Goal: Task Accomplishment & Management: Complete application form

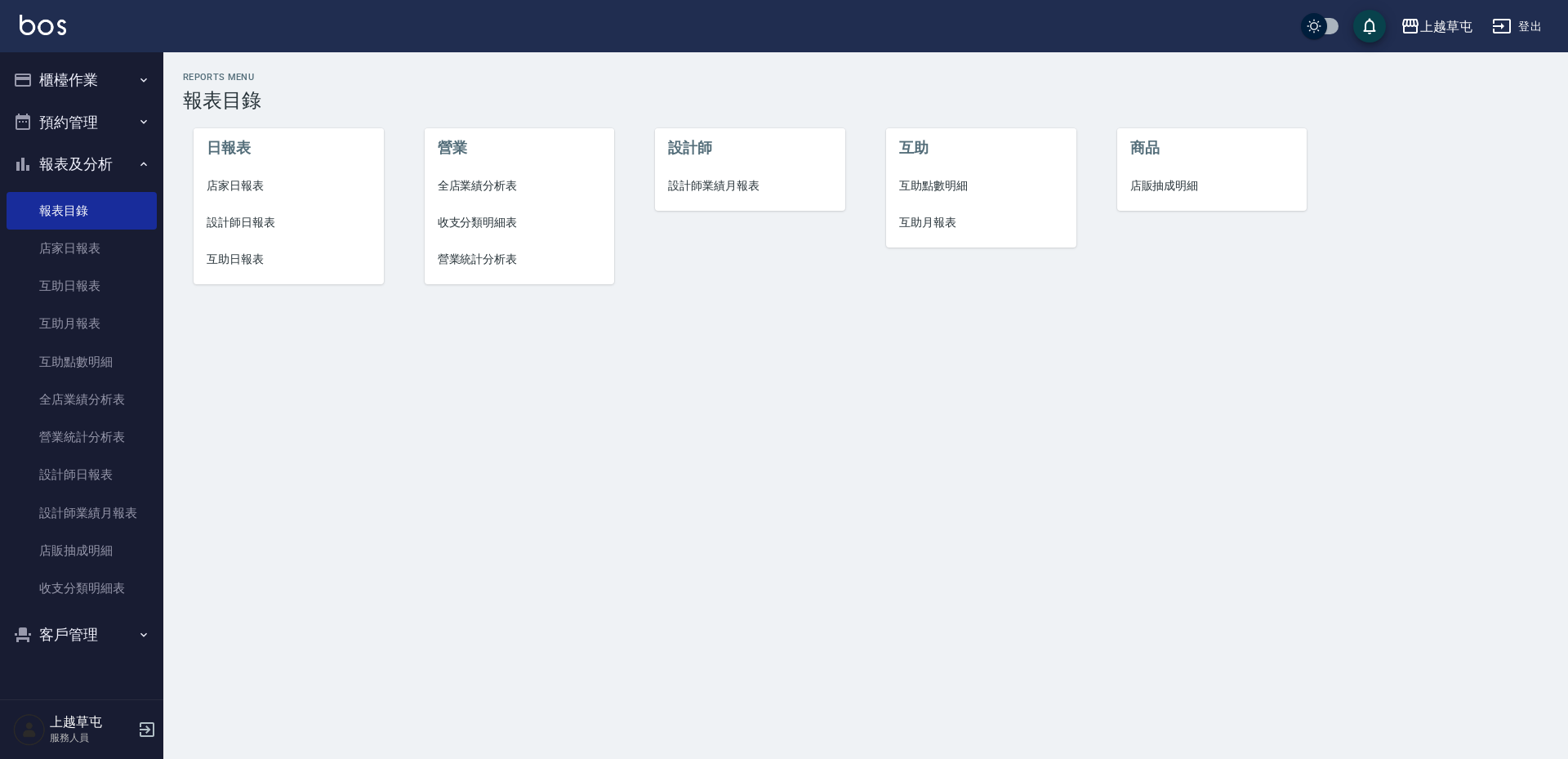
click at [143, 79] on icon "button" at bounding box center [144, 80] width 13 height 13
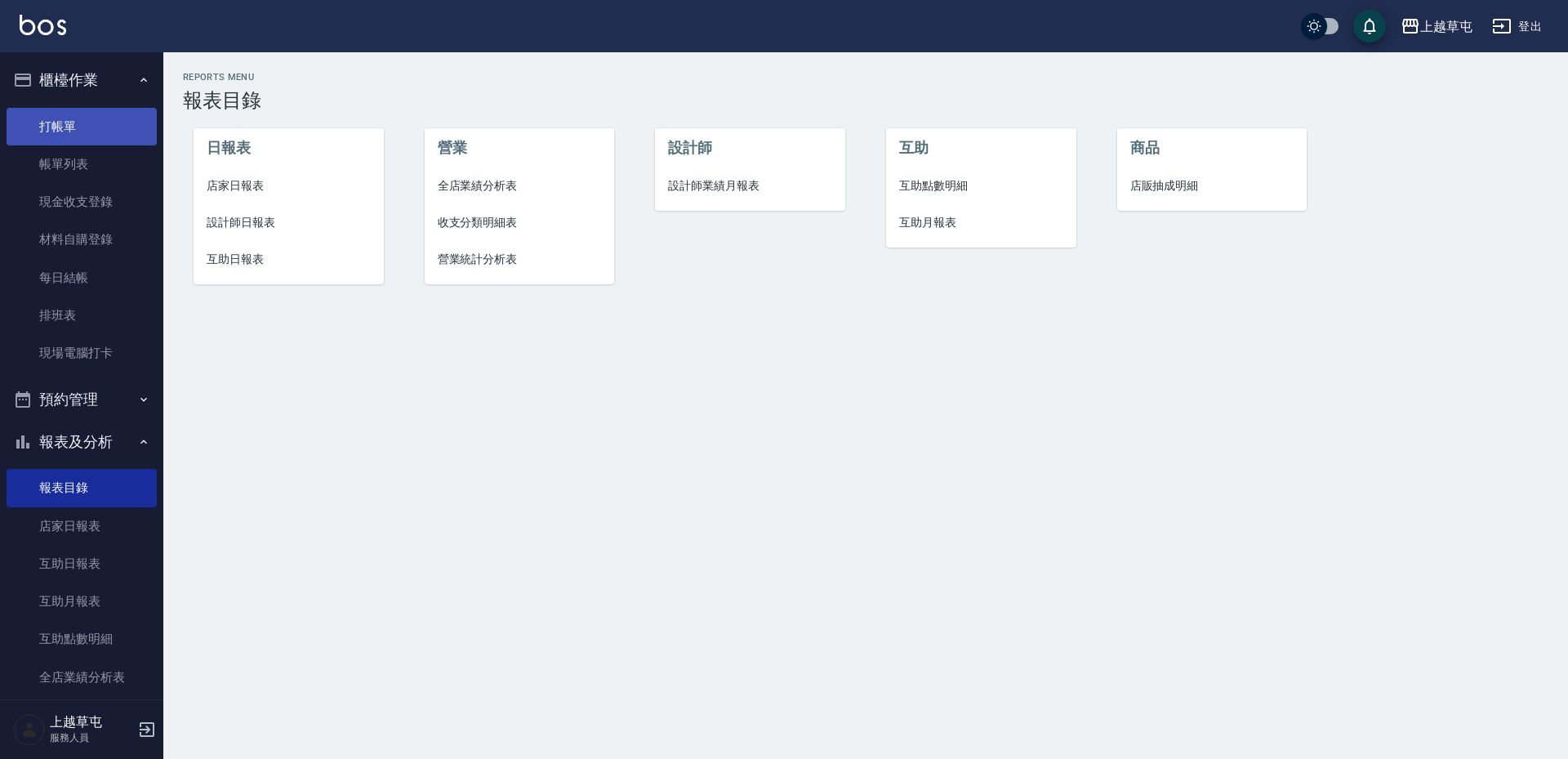
click at [108, 113] on link "打帳單" at bounding box center [82, 127] width 151 height 38
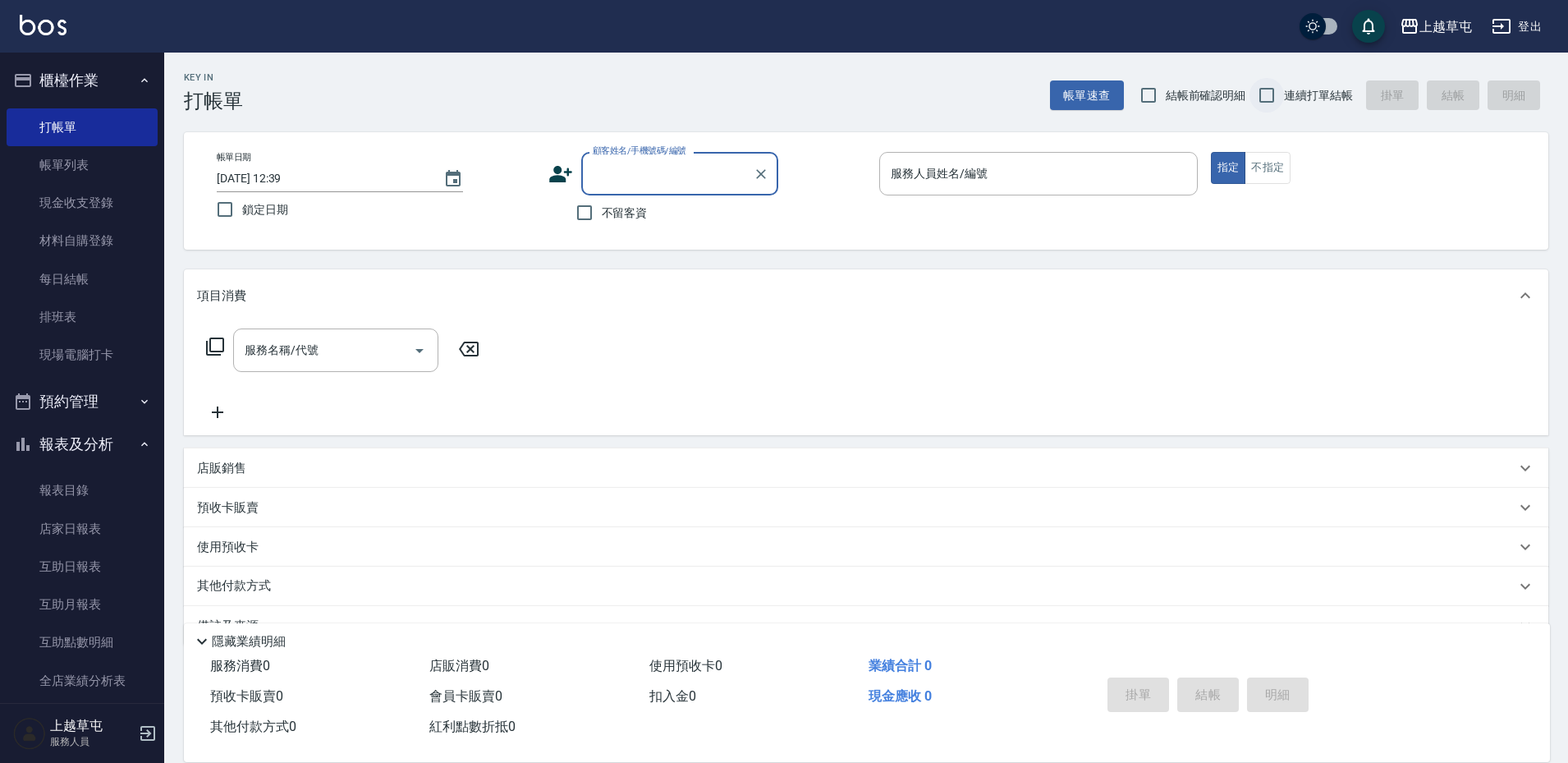
click at [1267, 87] on input "連續打單結帳" at bounding box center [1267, 95] width 35 height 35
checkbox input "true"
click at [589, 210] on input "不留客資" at bounding box center [585, 212] width 35 height 35
checkbox input "true"
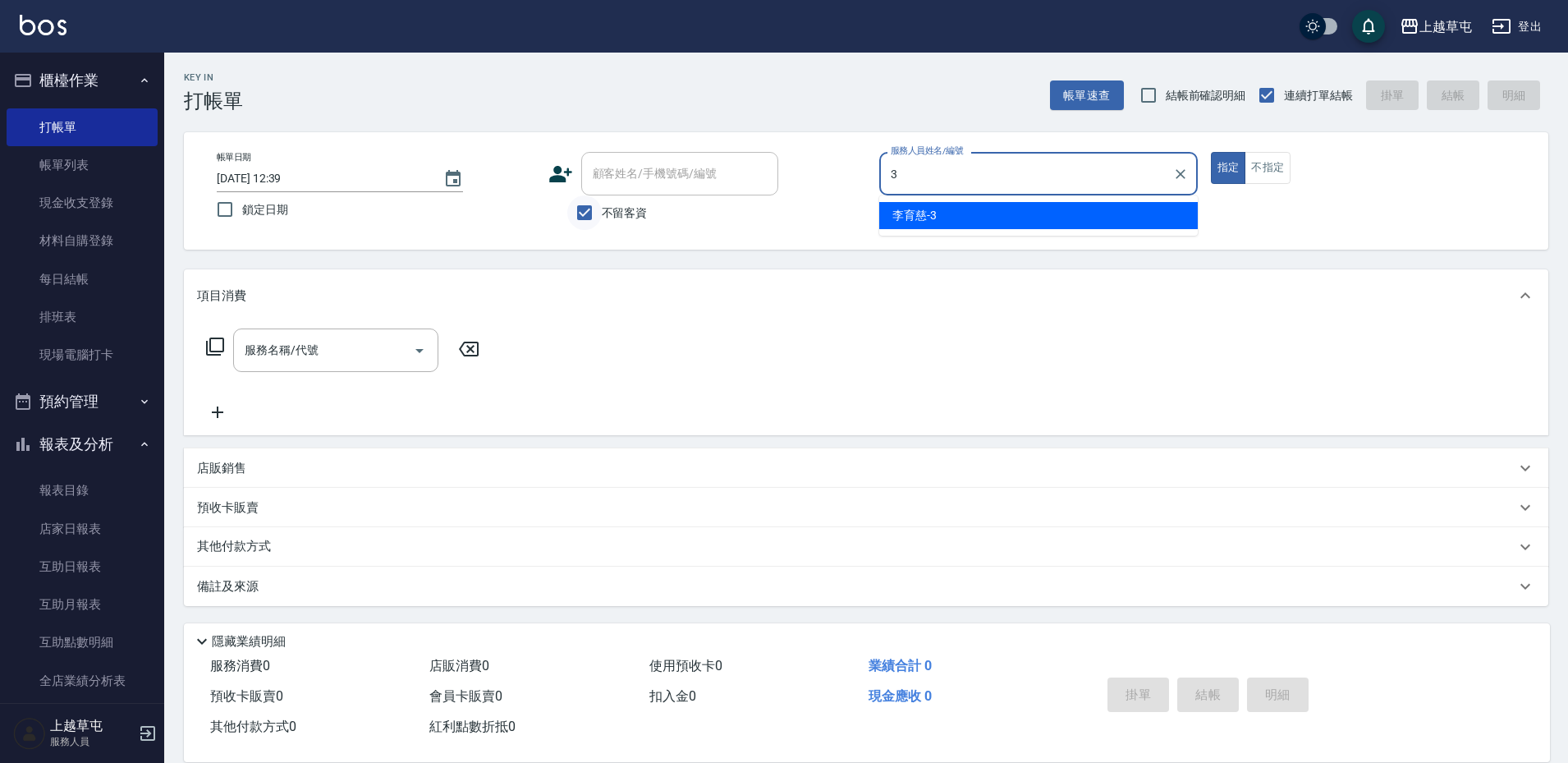
type input "[PERSON_NAME]-3"
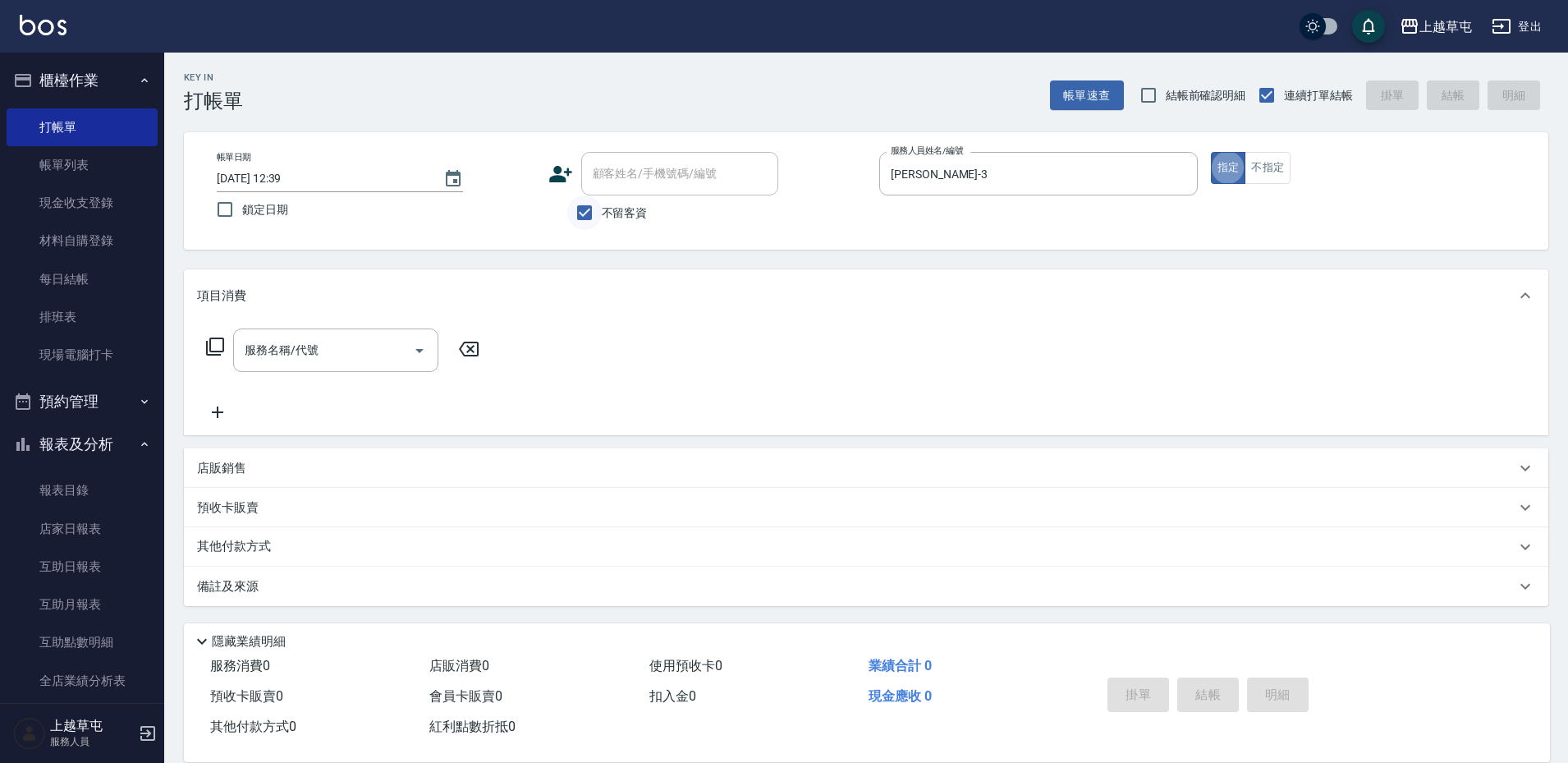
type button "true"
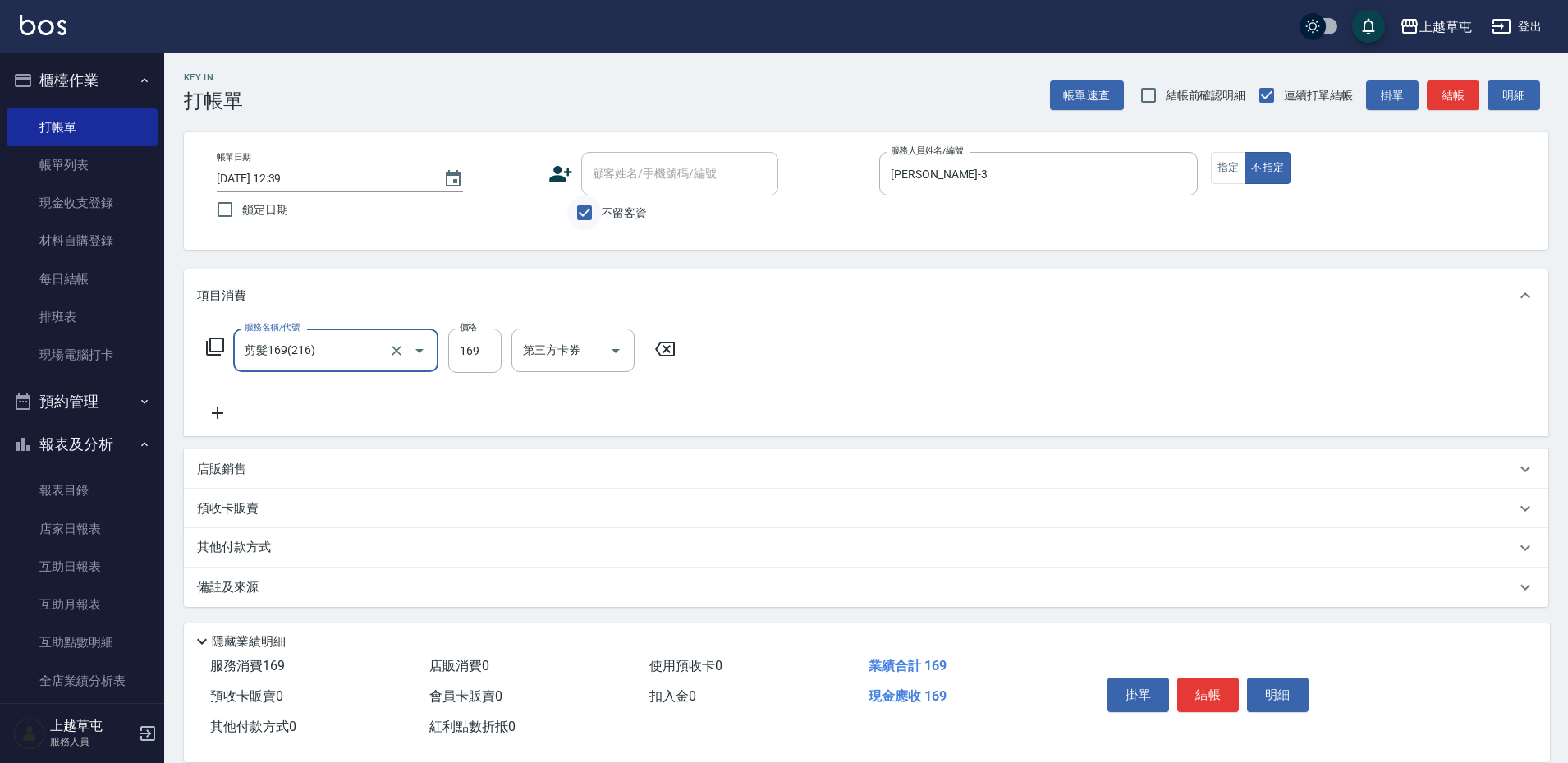
type input "剪髮169(216)"
type input "50"
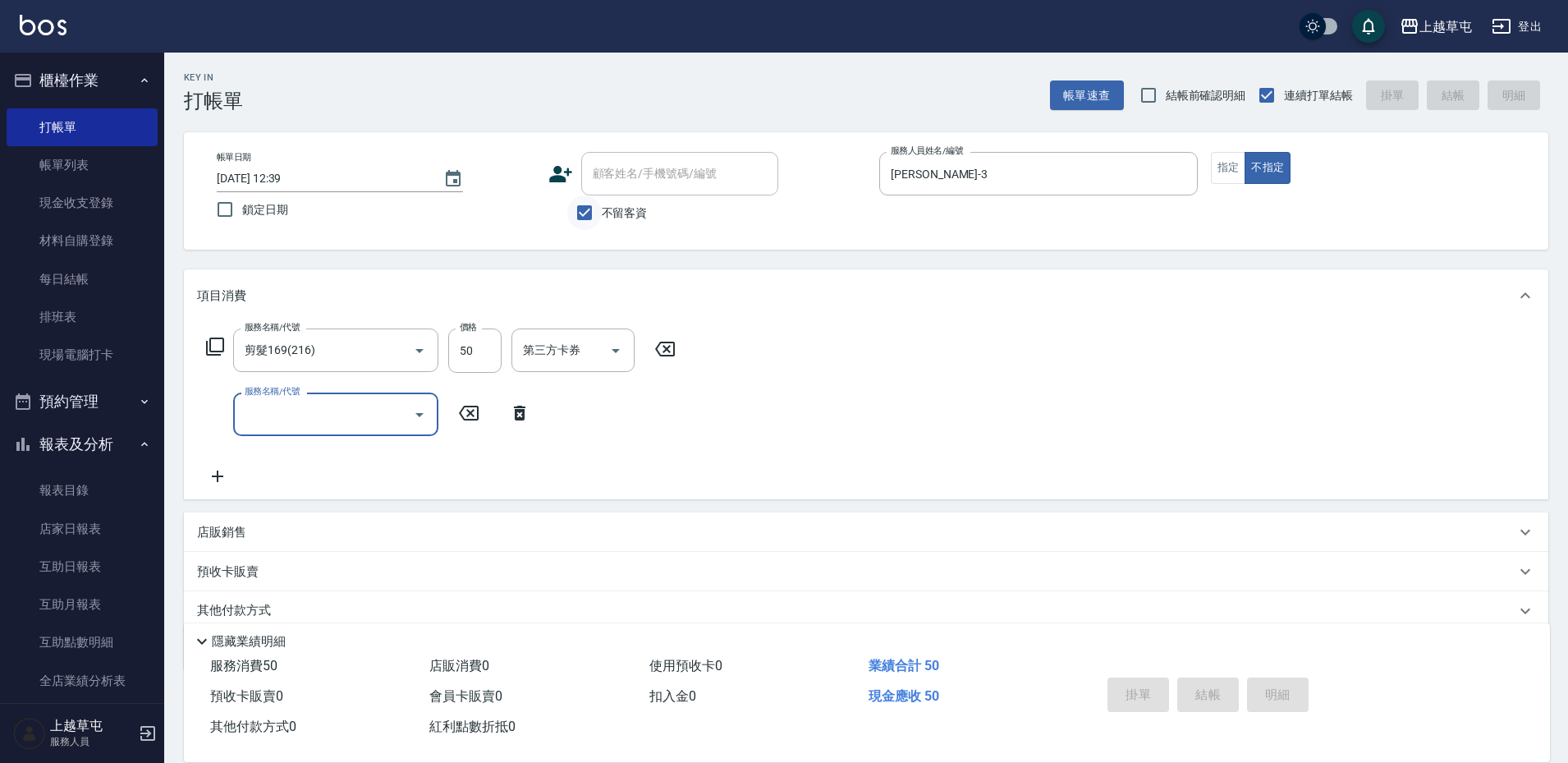
type input "[DATE] 12:40"
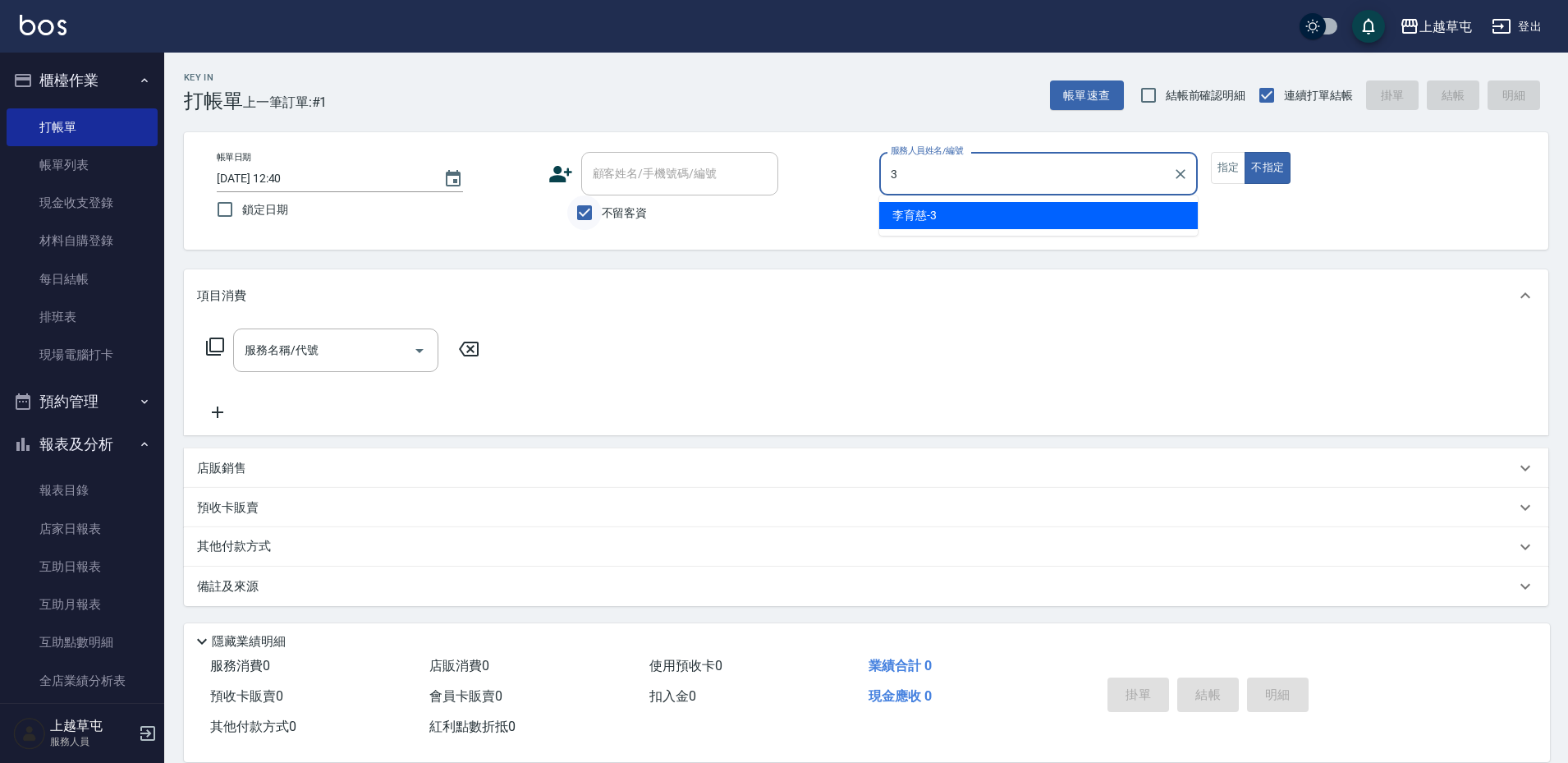
type input "[PERSON_NAME]-3"
type button "false"
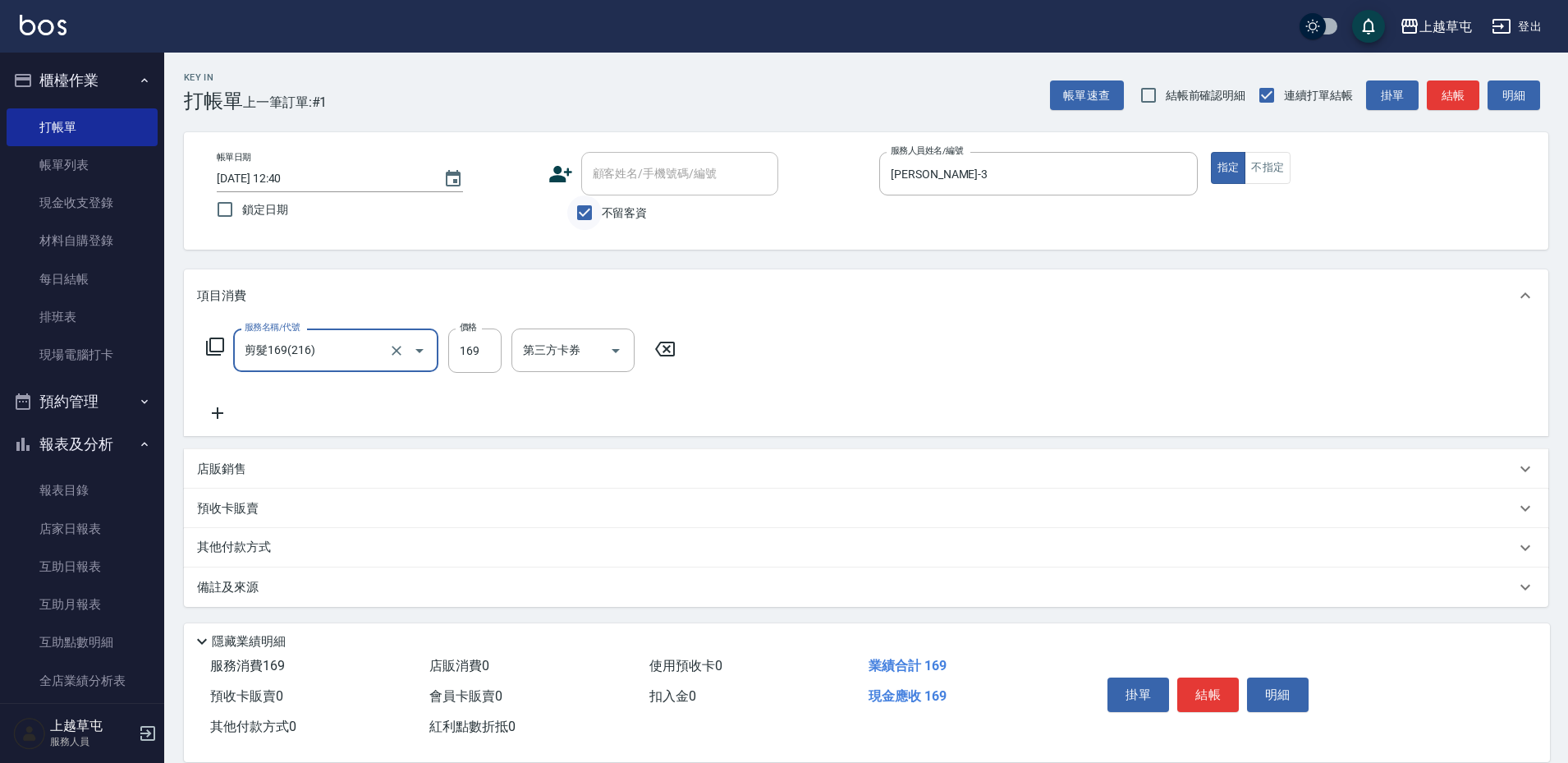
type input "剪髮169(216)"
type input "250"
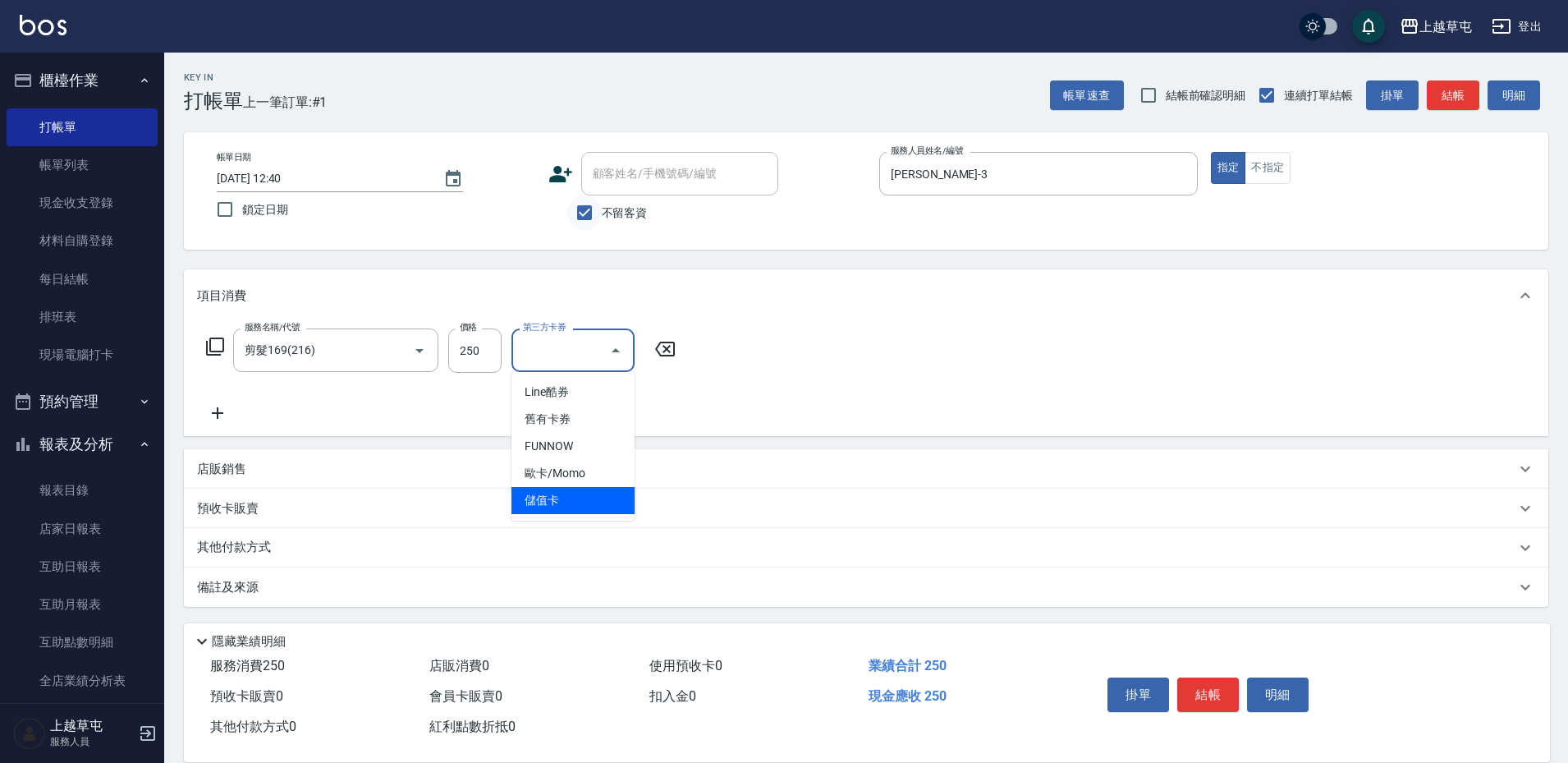
type input "儲值卡"
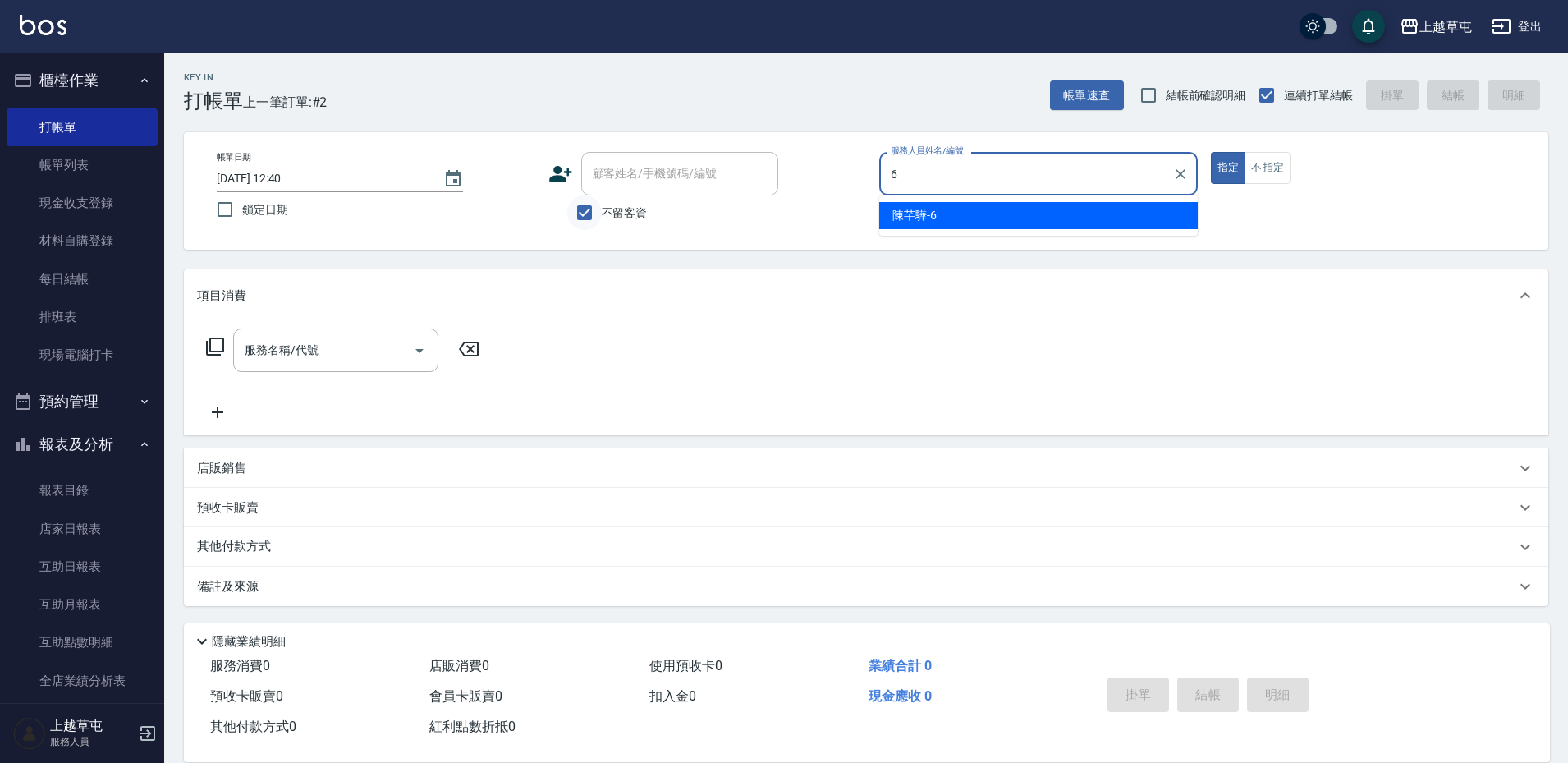
type input "[PERSON_NAME]-6"
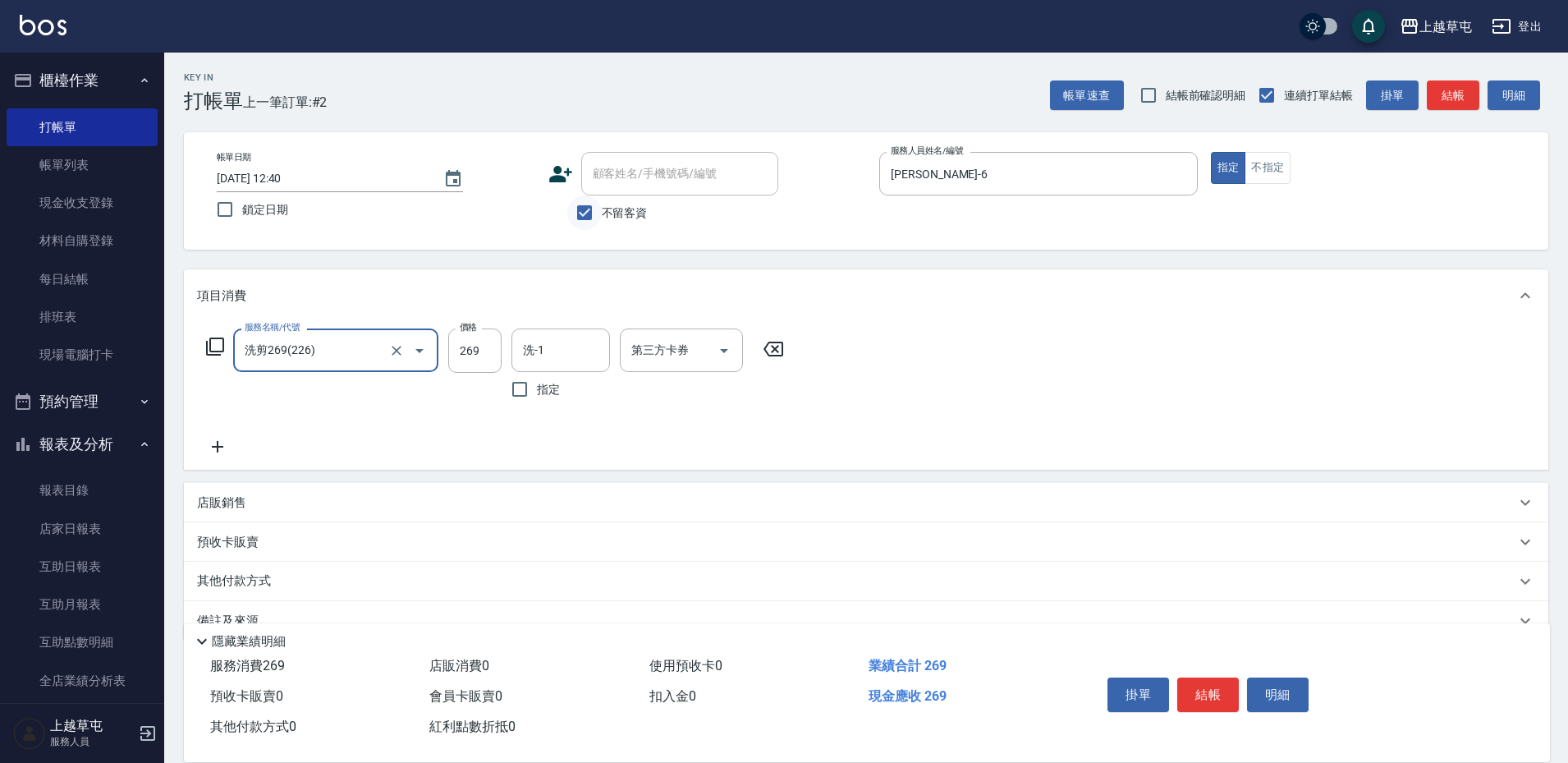
type input "洗剪269(226)"
type input "300"
type input "[PERSON_NAME]-39"
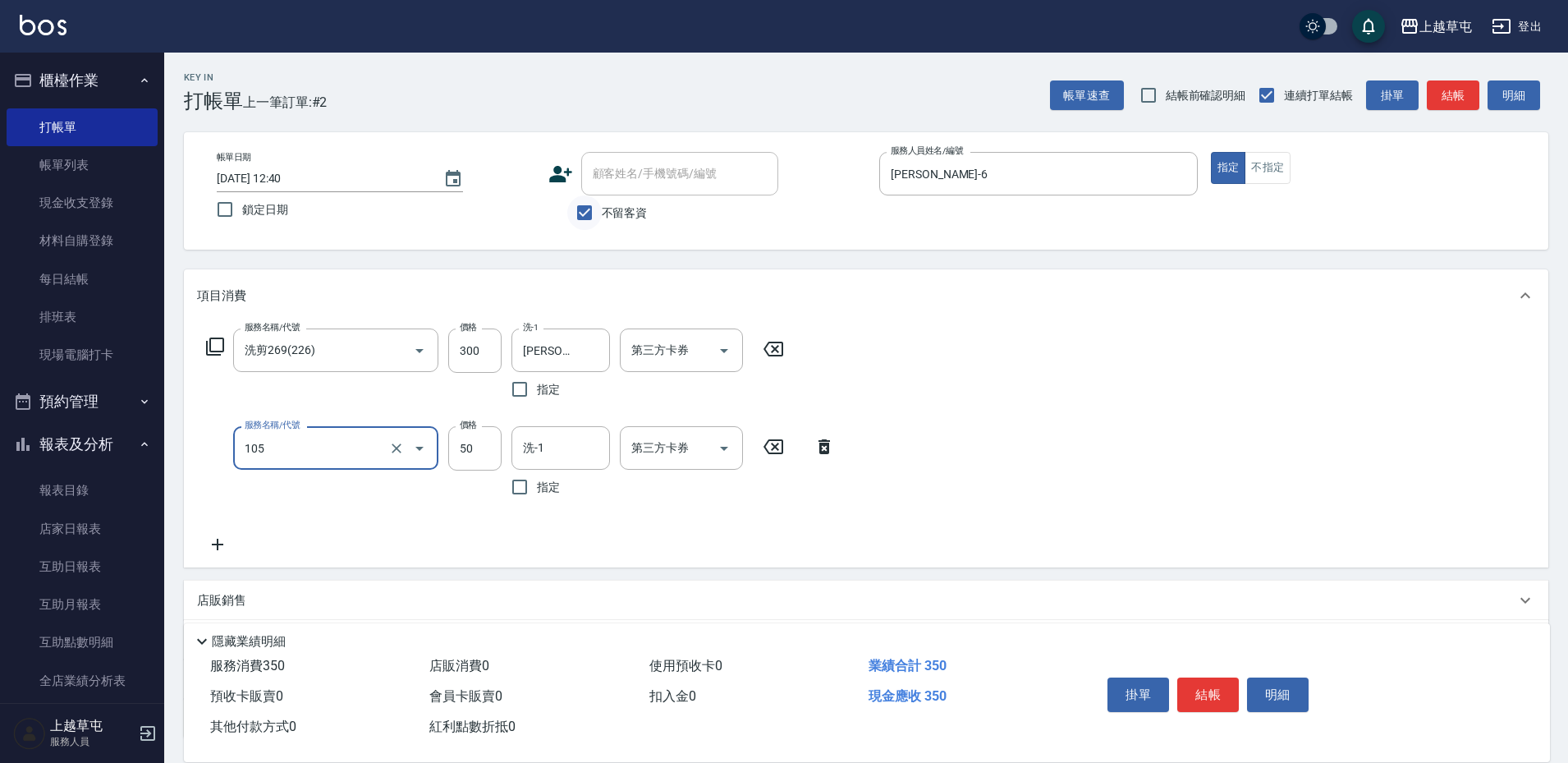
type input "精油50(105)"
type input "[PERSON_NAME]-39"
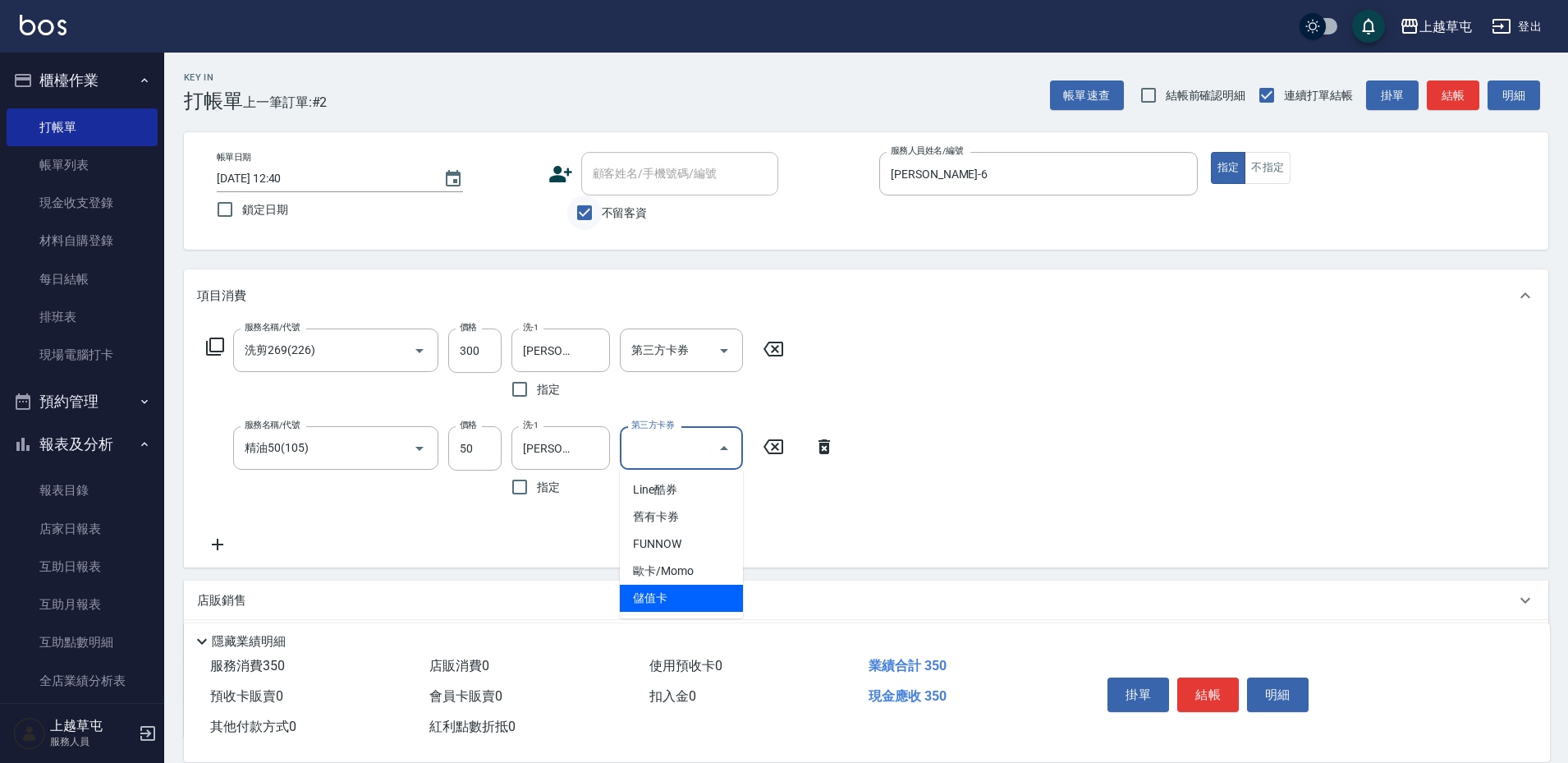
type input "儲值卡"
click at [721, 358] on icon "Open" at bounding box center [724, 351] width 20 height 20
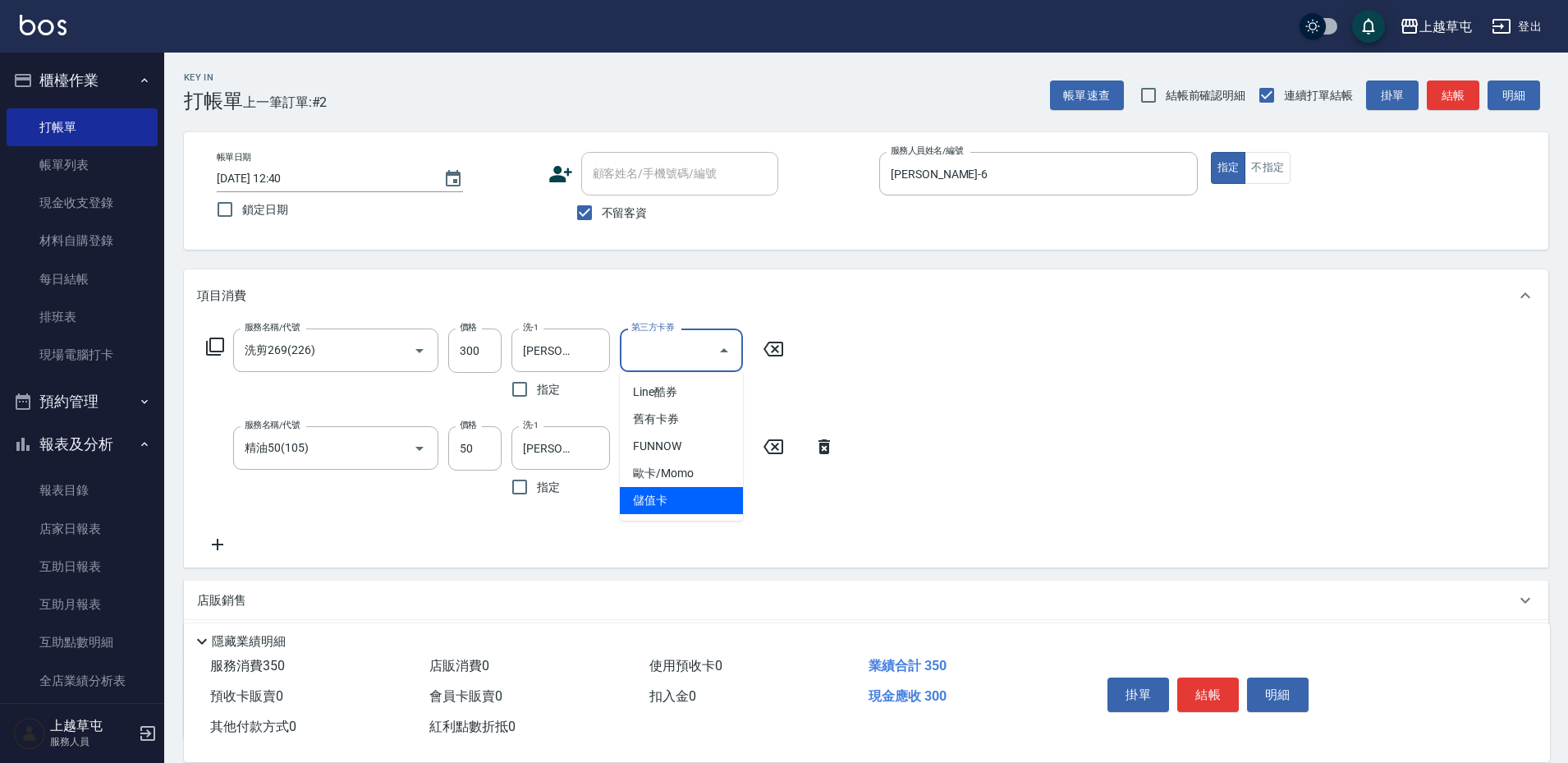
click at [694, 500] on span "儲值卡" at bounding box center [681, 500] width 123 height 27
type input "儲值卡"
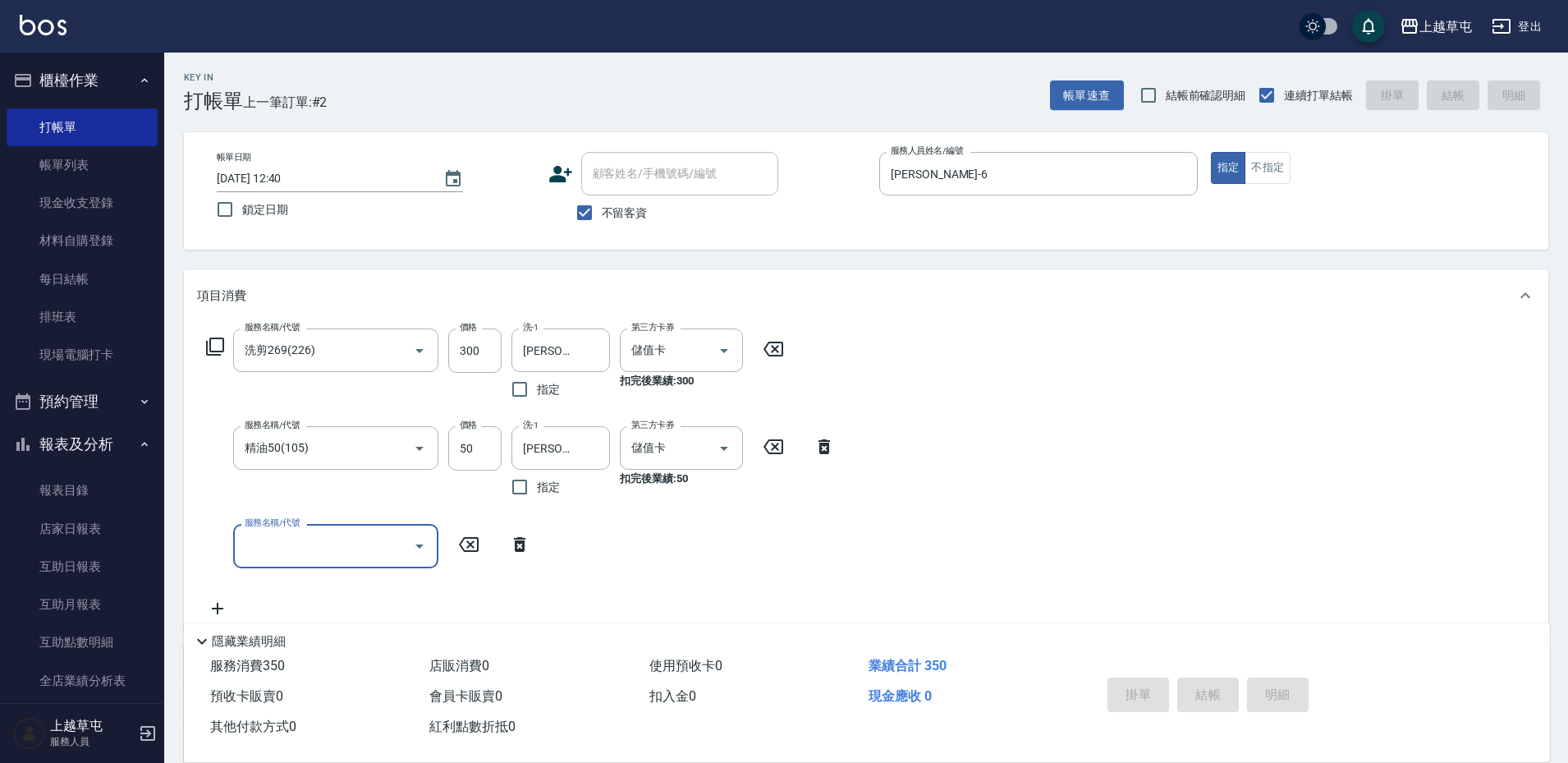
type input "[DATE] 12:41"
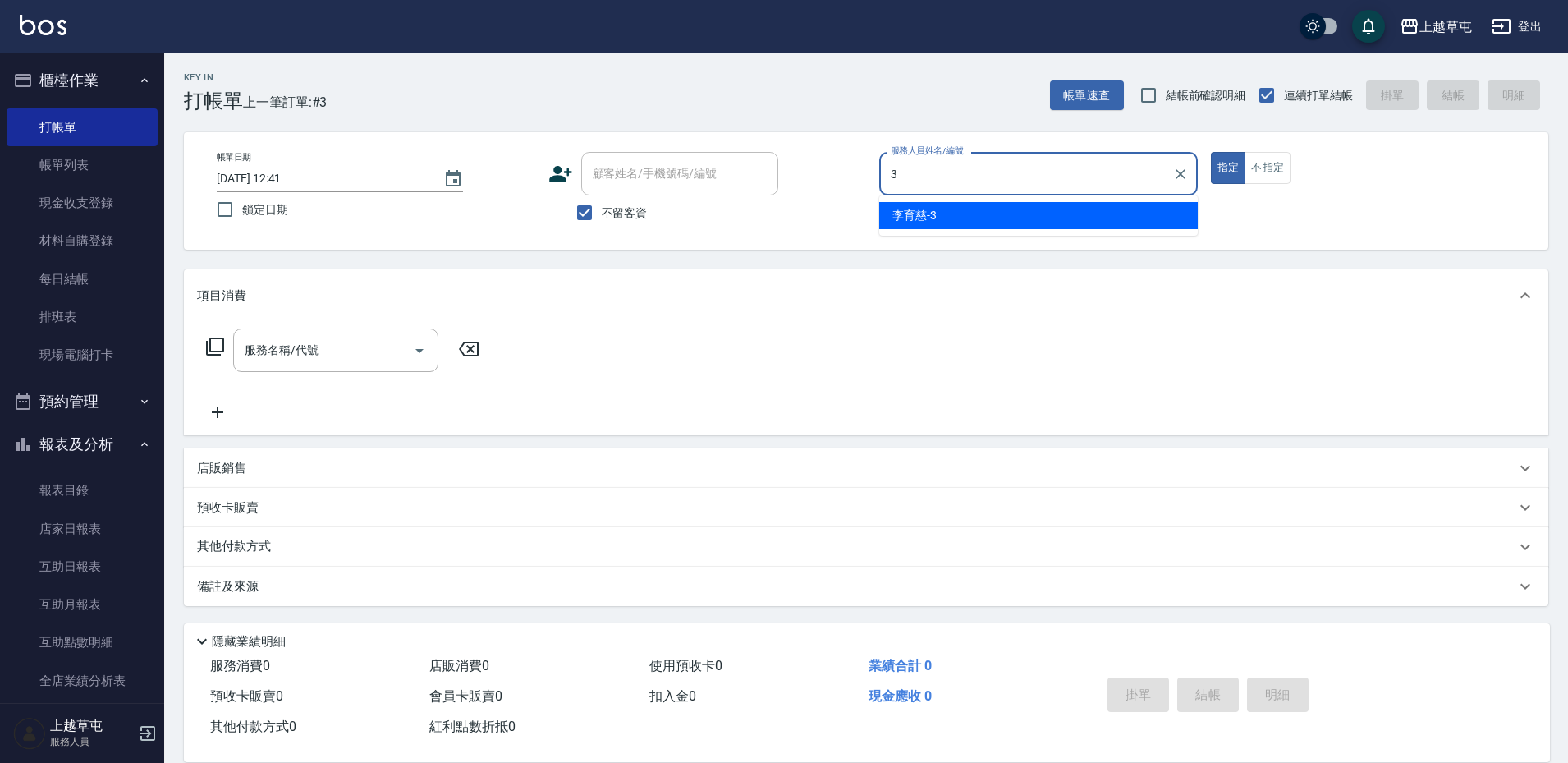
type input "[PERSON_NAME]-3"
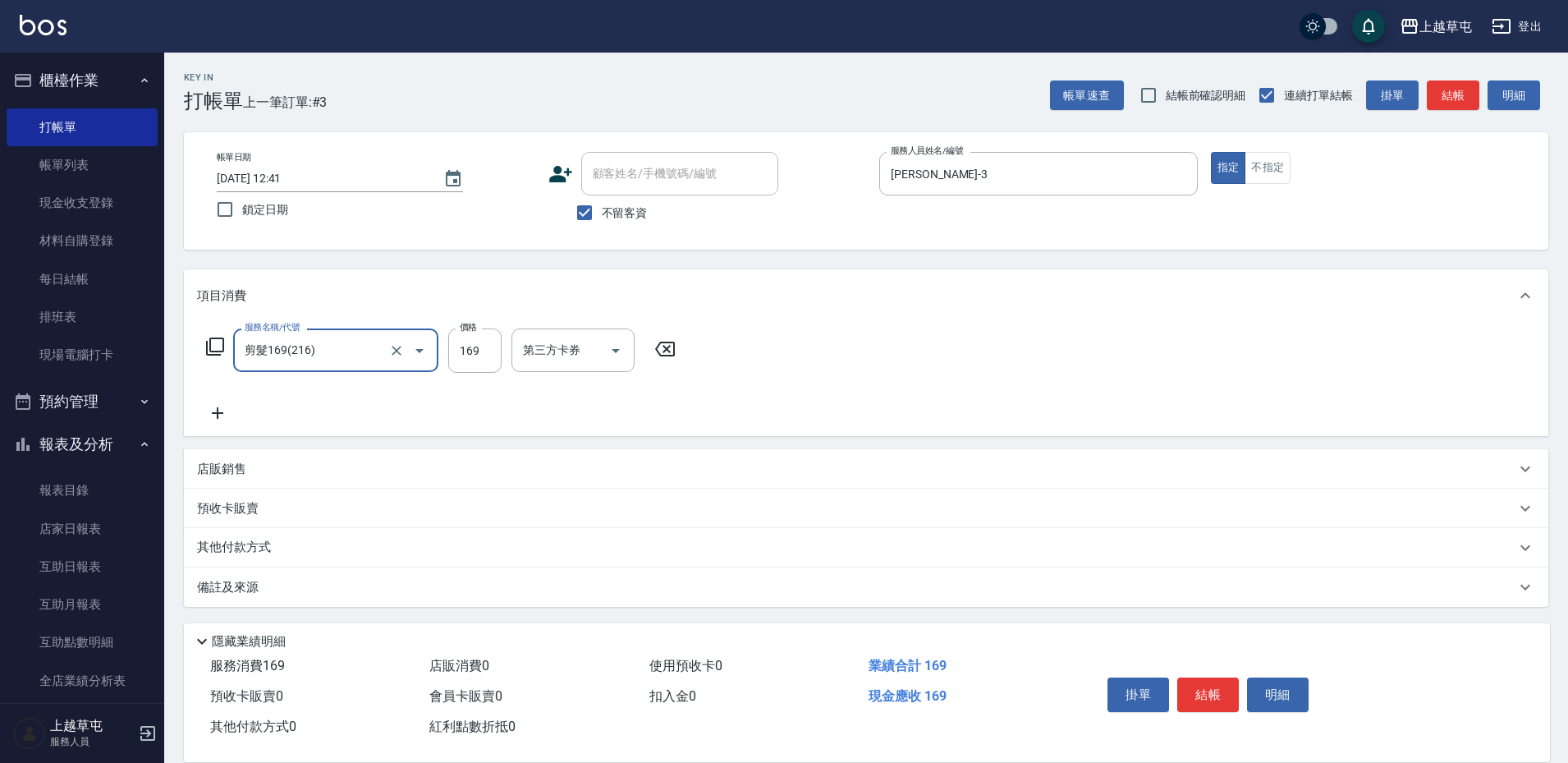
type input "剪髮169(216)"
type input "250"
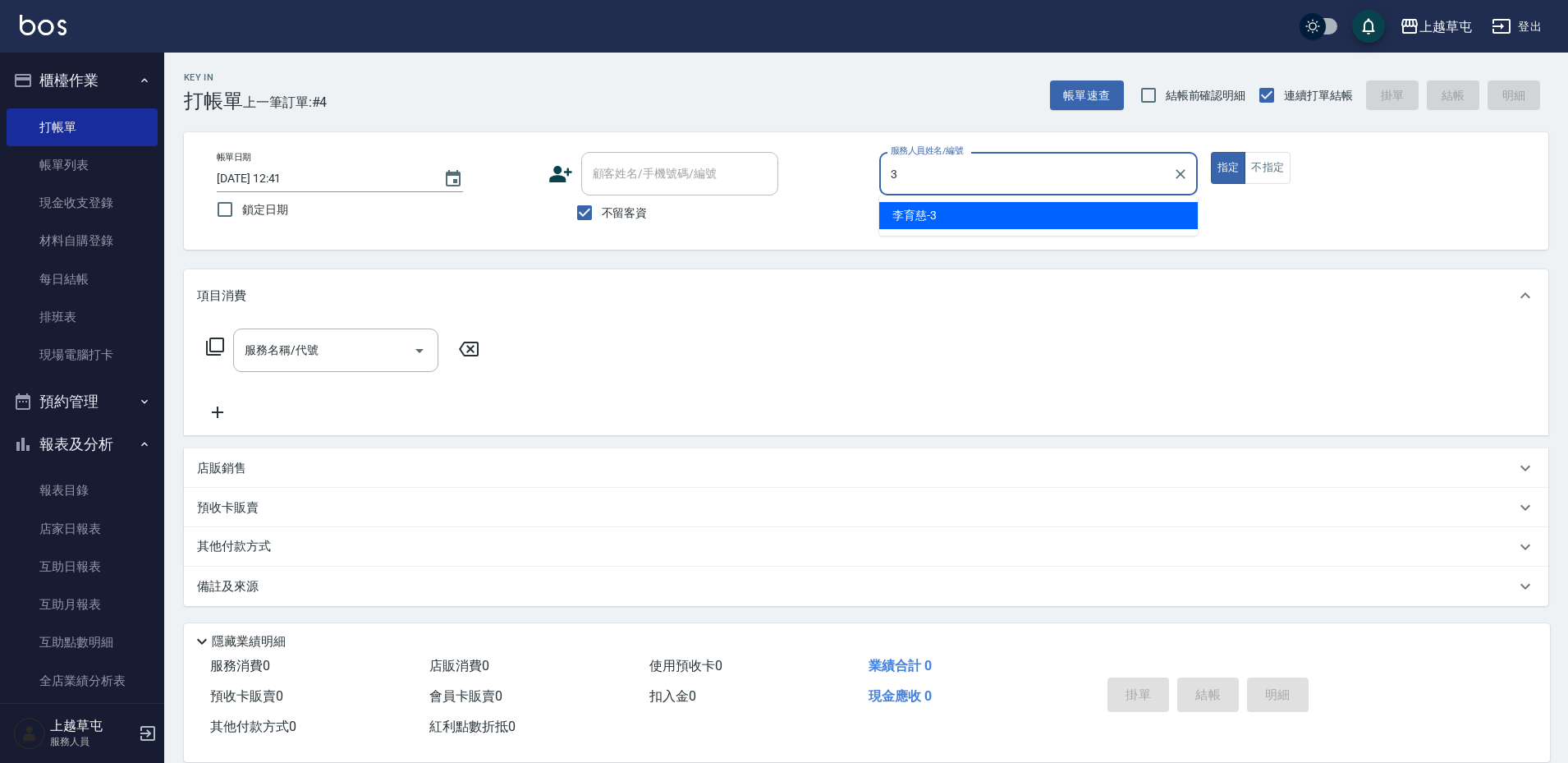
type input "[PERSON_NAME]-3"
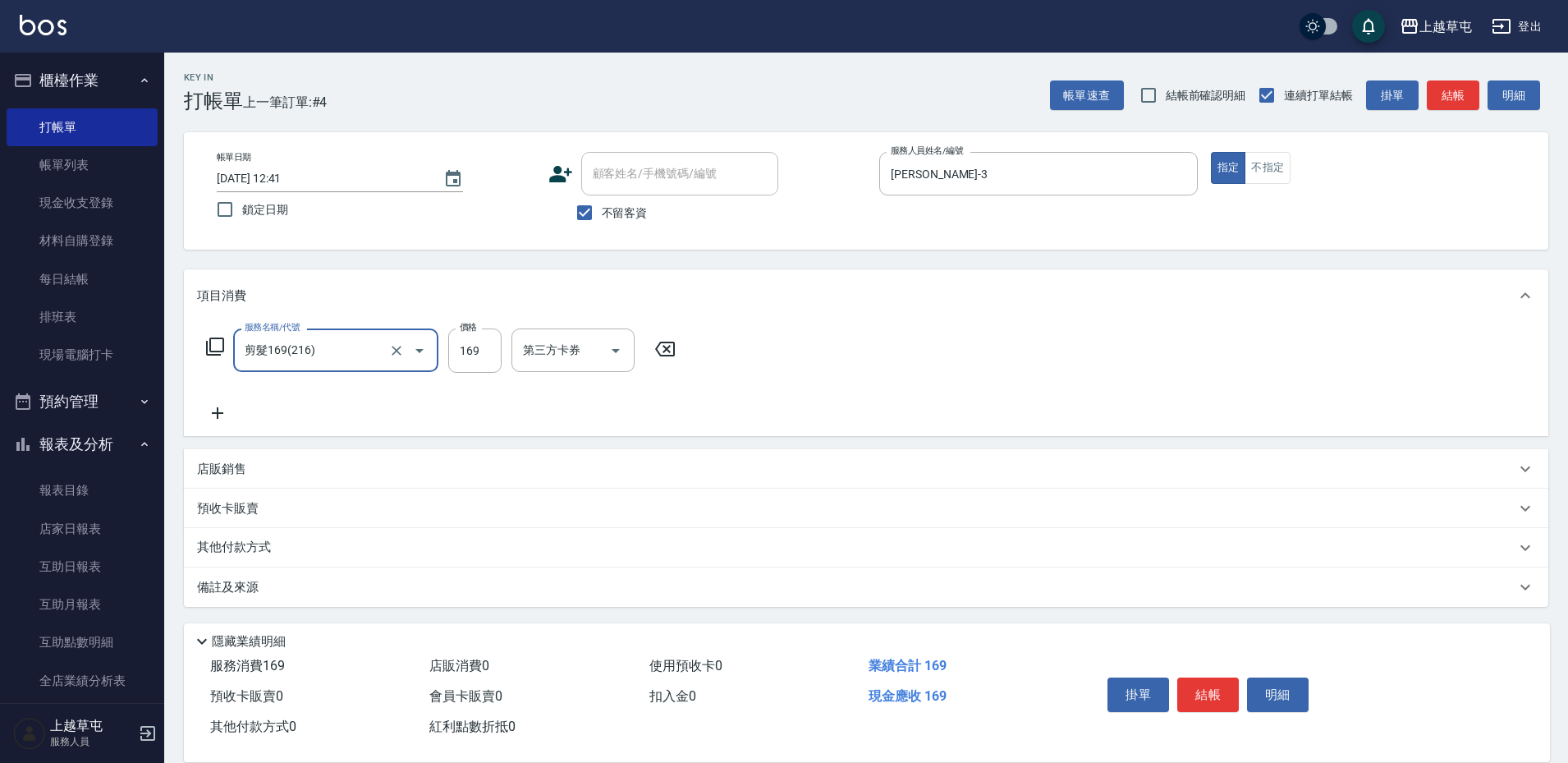
type input "剪髮169(216)"
type input "250"
